Goal: Task Accomplishment & Management: Use online tool/utility

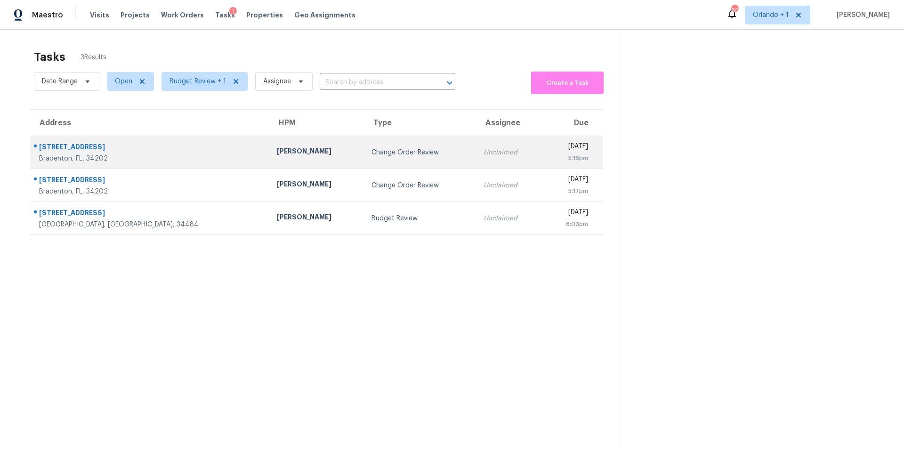
click at [364, 157] on td "Change Order Review" at bounding box center [420, 152] width 112 height 33
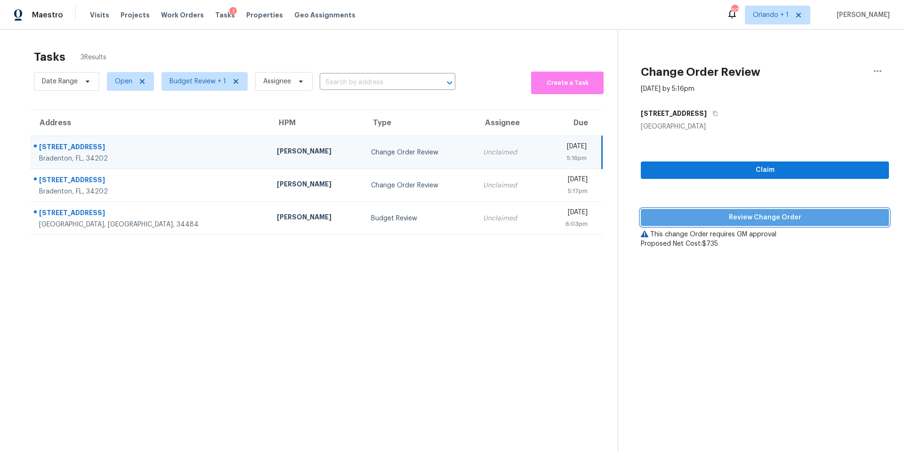
click at [741, 215] on span "Review Change Order" at bounding box center [764, 218] width 233 height 12
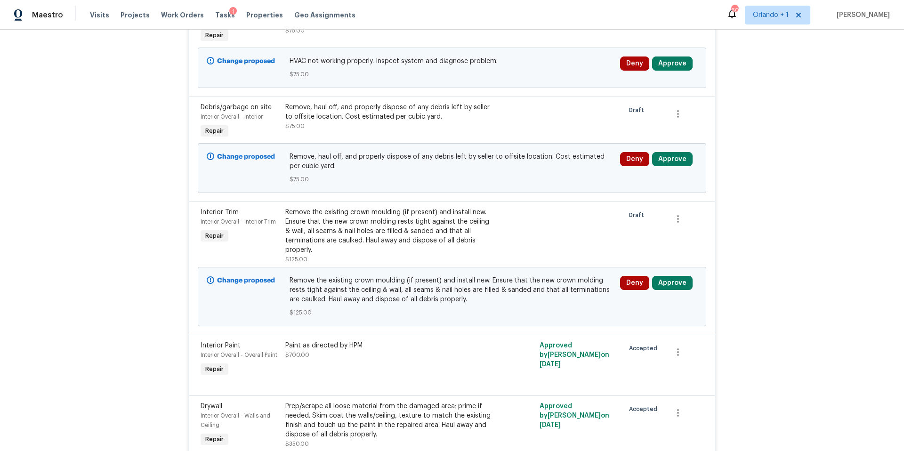
scroll to position [587, 0]
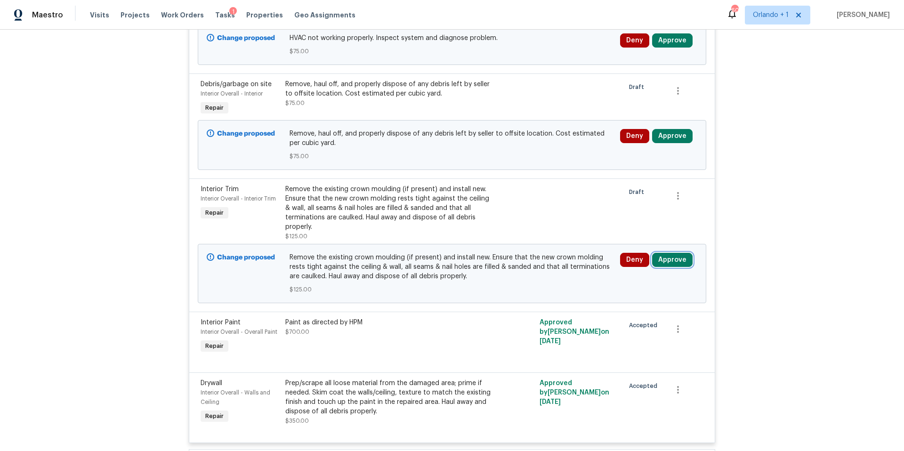
click at [672, 261] on button "Approve" at bounding box center [672, 260] width 40 height 14
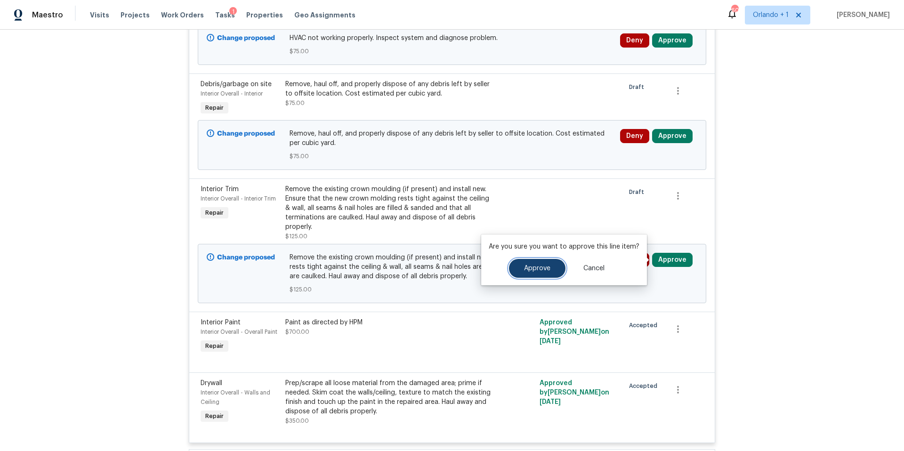
click at [540, 269] on span "Approve" at bounding box center [537, 268] width 26 height 7
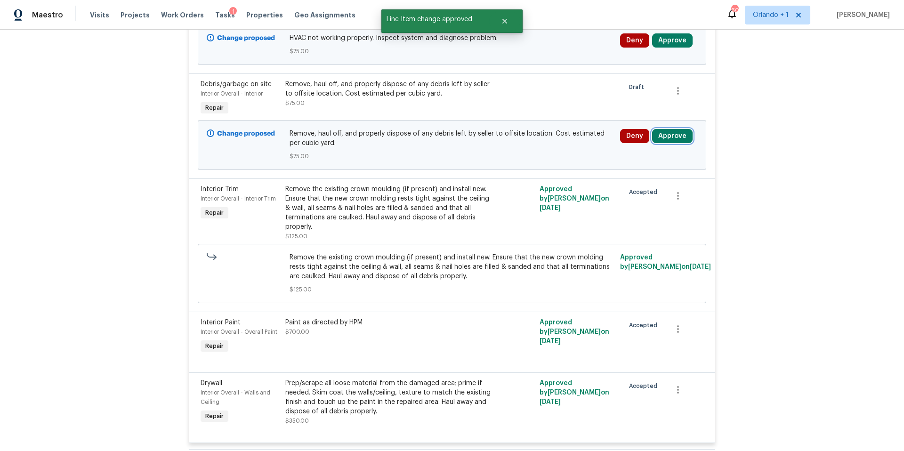
click at [673, 139] on button "Approve" at bounding box center [672, 136] width 40 height 14
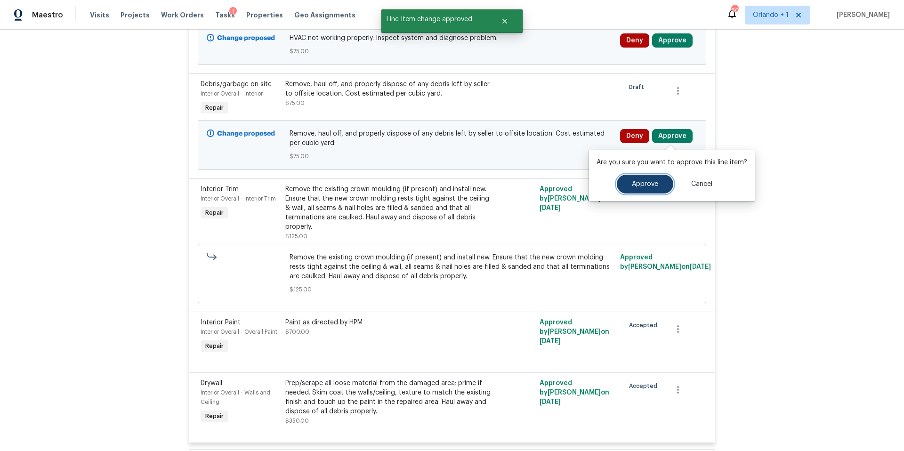
click at [645, 179] on button "Approve" at bounding box center [645, 184] width 57 height 19
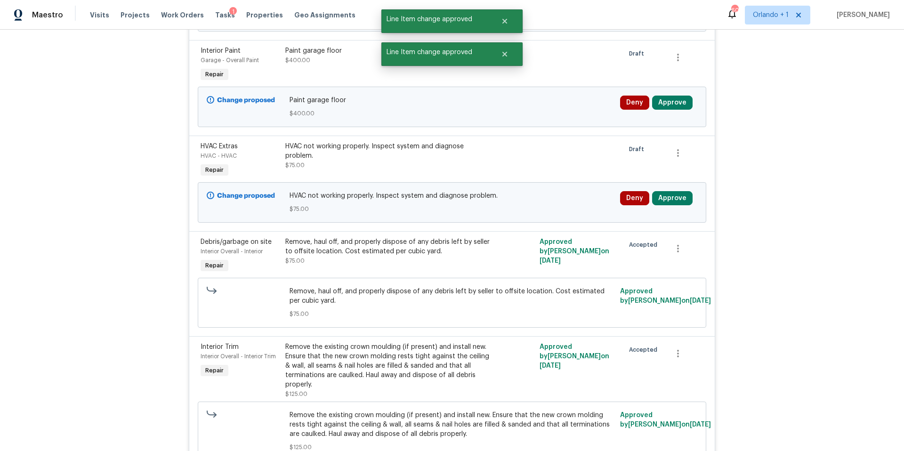
scroll to position [389, 0]
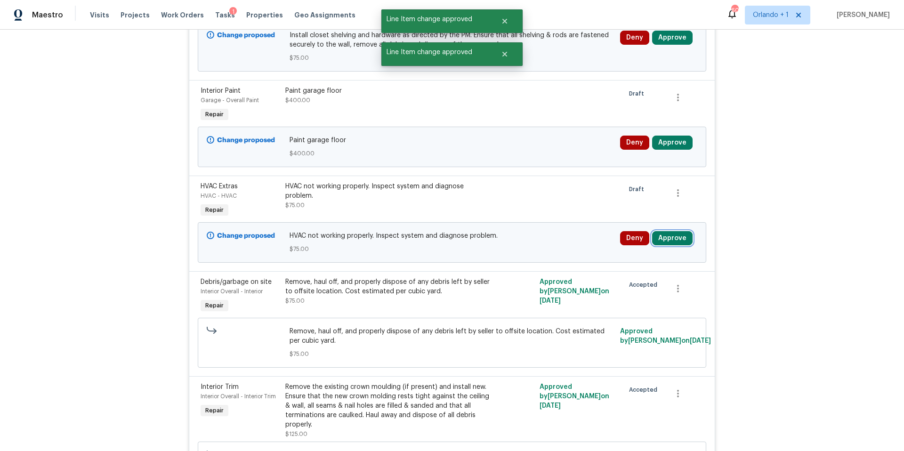
click at [668, 242] on button "Approve" at bounding box center [672, 238] width 40 height 14
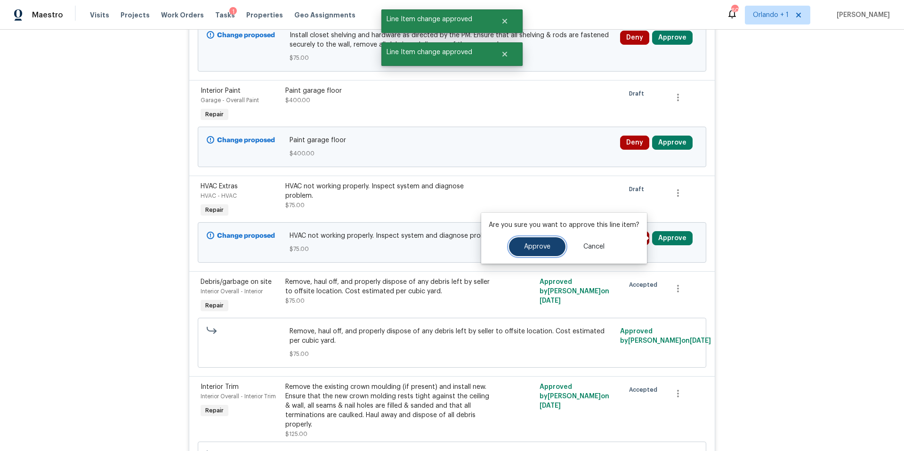
click at [542, 244] on span "Approve" at bounding box center [537, 246] width 26 height 7
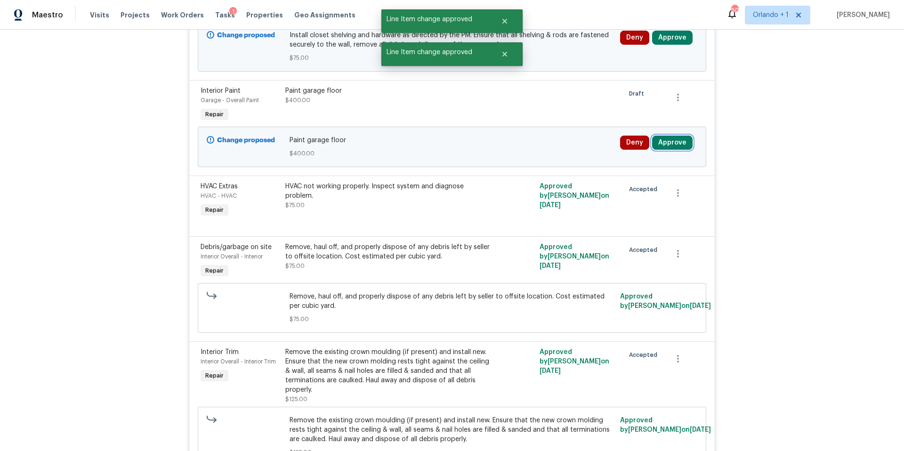
click at [678, 145] on button "Approve" at bounding box center [672, 143] width 40 height 14
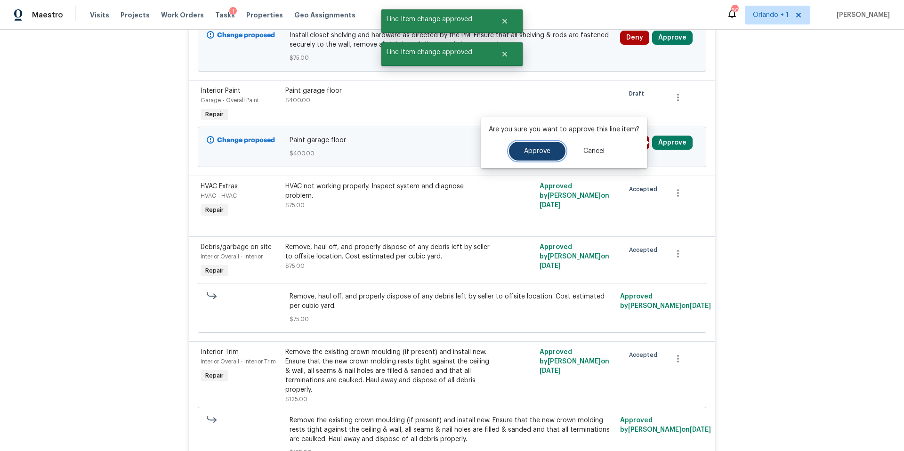
click at [546, 150] on span "Approve" at bounding box center [537, 151] width 26 height 7
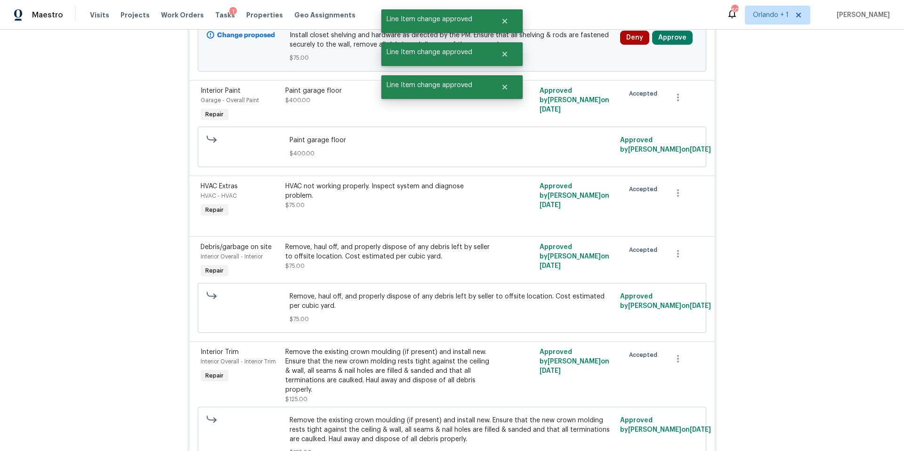
scroll to position [257, 0]
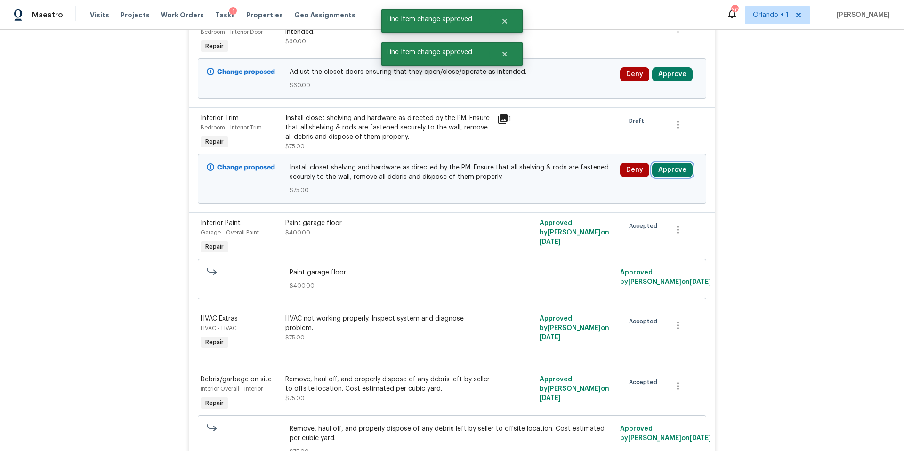
click at [671, 170] on button "Approve" at bounding box center [672, 170] width 40 height 14
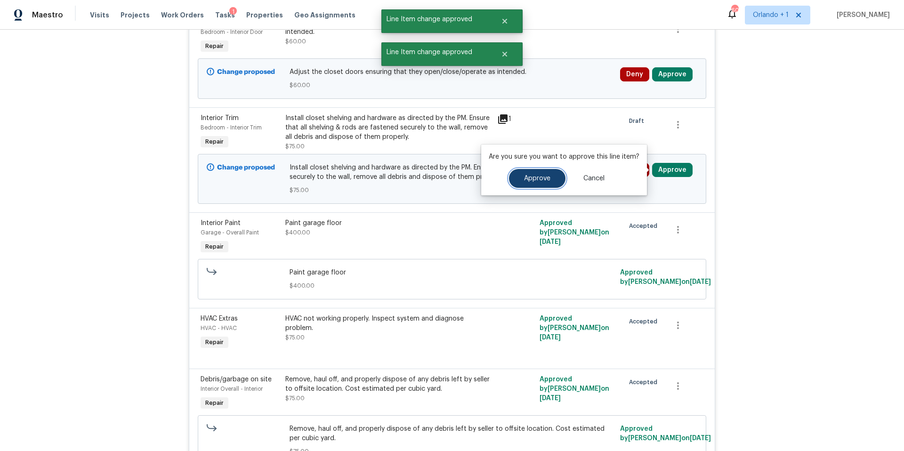
click at [535, 177] on span "Approve" at bounding box center [537, 178] width 26 height 7
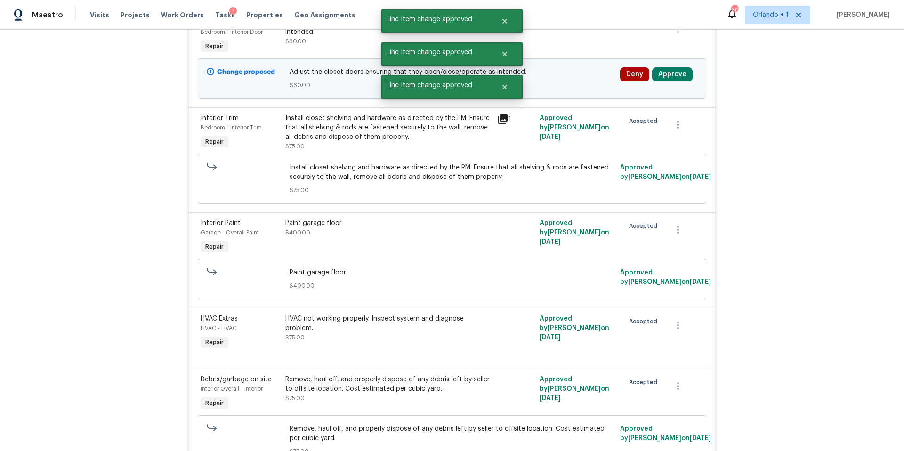
scroll to position [85, 0]
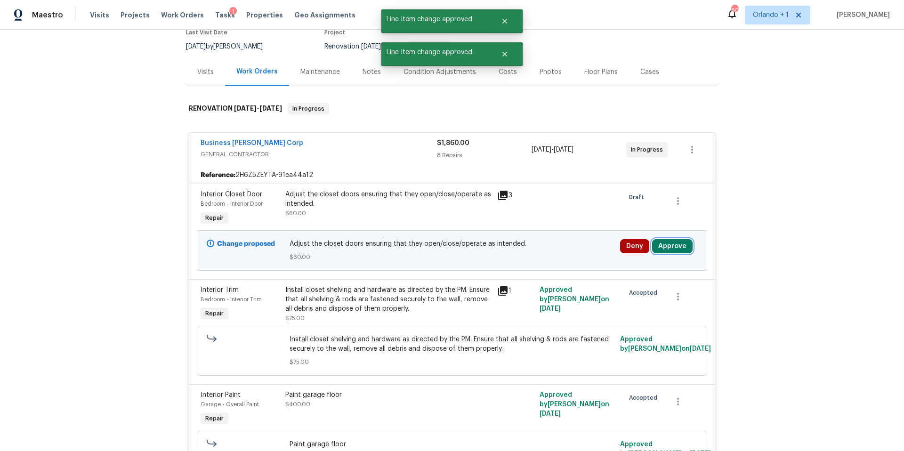
click at [669, 248] on button "Approve" at bounding box center [672, 246] width 40 height 14
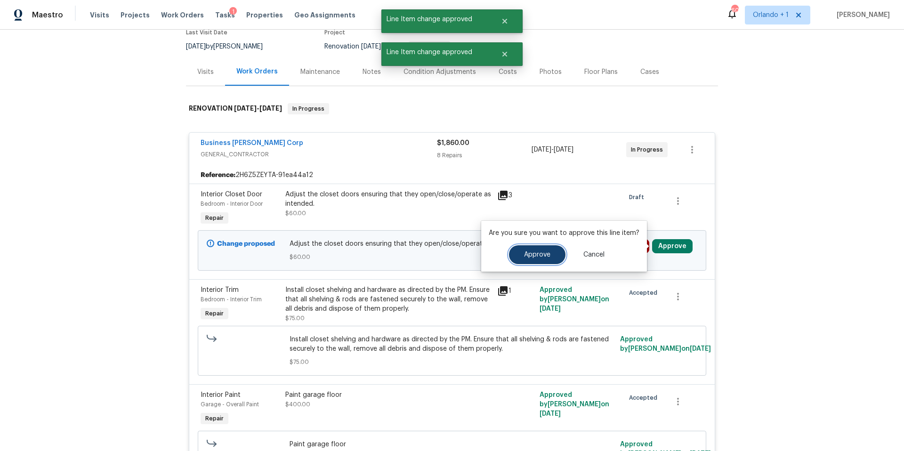
click at [526, 252] on span "Approve" at bounding box center [537, 254] width 26 height 7
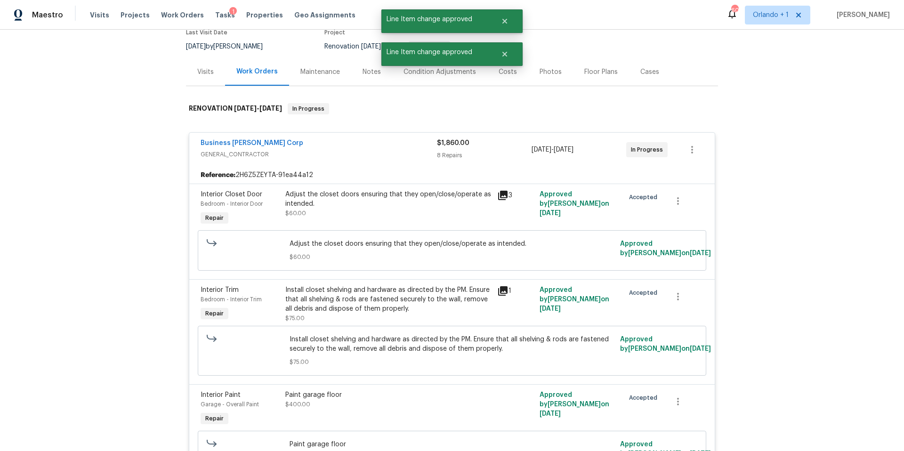
click at [371, 145] on div "Business Morel Corp" at bounding box center [319, 143] width 236 height 11
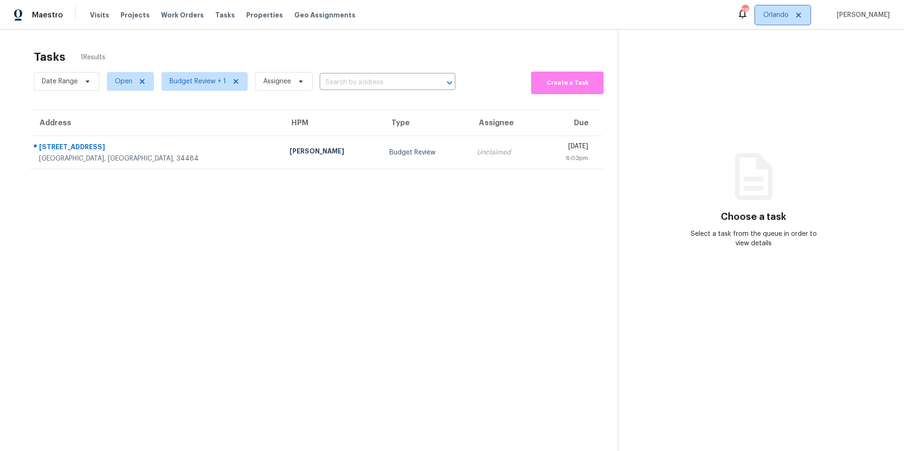
click at [787, 17] on span "Orlando" at bounding box center [775, 14] width 25 height 9
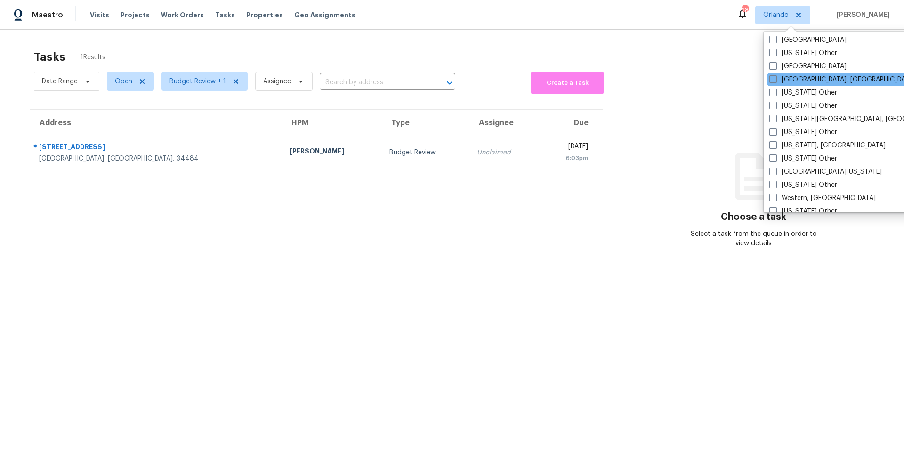
scroll to position [1354, 0]
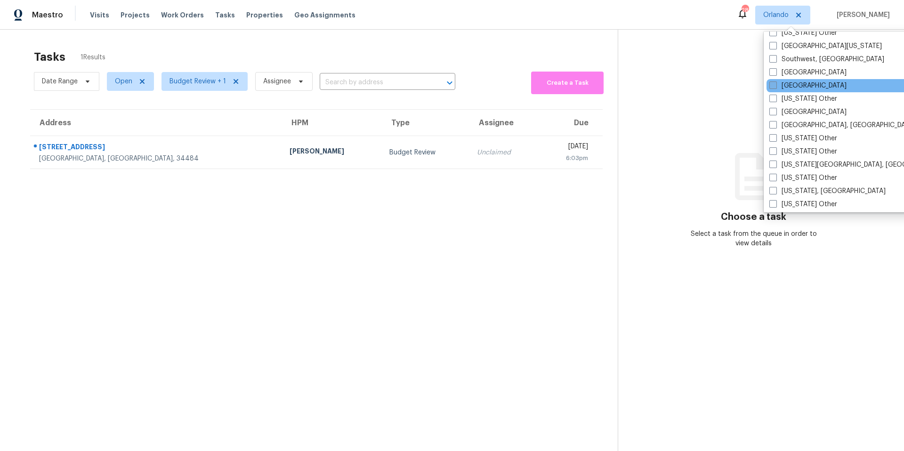
click at [774, 86] on span at bounding box center [773, 85] width 8 height 8
click at [774, 86] on input "[GEOGRAPHIC_DATA]" at bounding box center [772, 84] width 6 height 6
checkbox input "true"
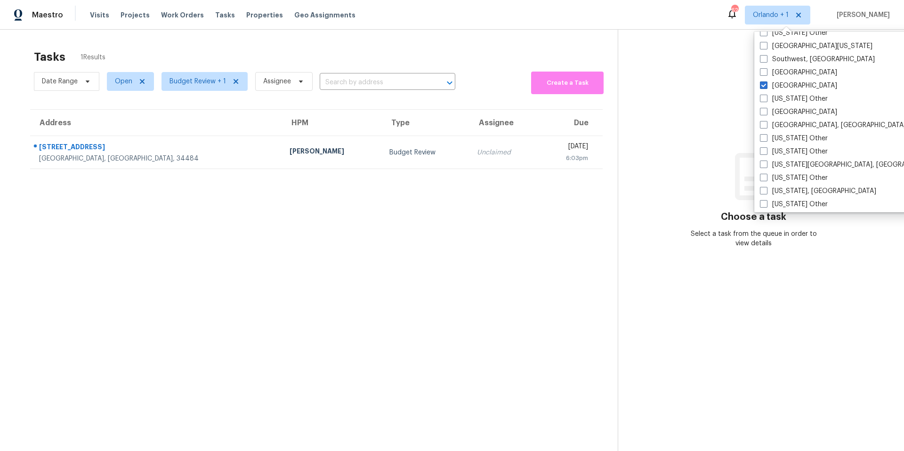
click at [263, 234] on section "Tasks 1 Results Date Range Open Budget Review + 1 Assignee ​ Create a Task Addr…" at bounding box center [316, 263] width 603 height 436
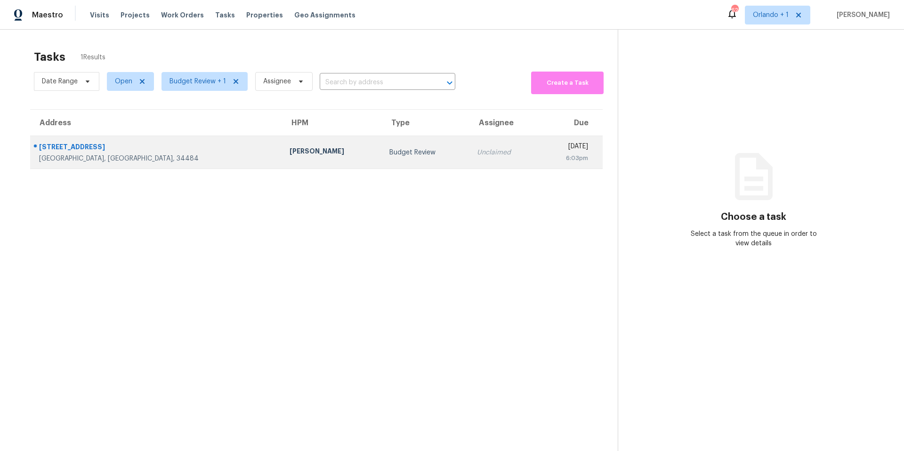
click at [389, 154] on div "Budget Review" at bounding box center [425, 152] width 73 height 9
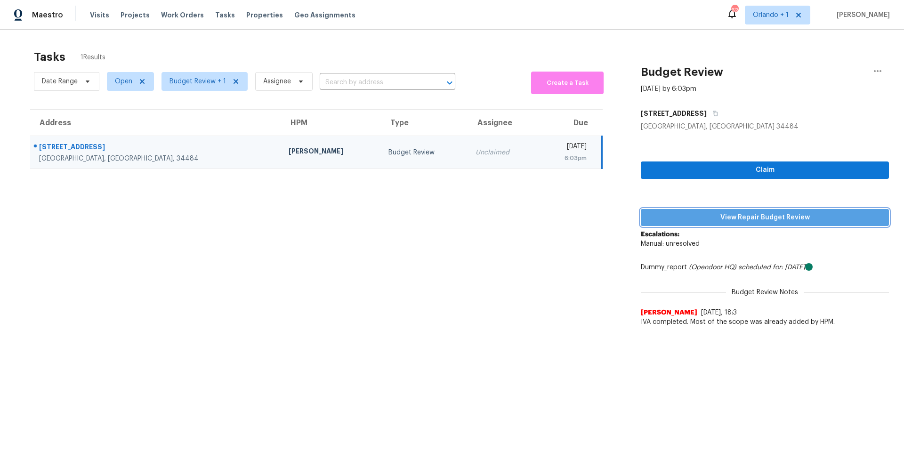
click at [771, 218] on span "View Repair Budget Review" at bounding box center [764, 218] width 233 height 12
